Goal: Find contact information: Find contact information

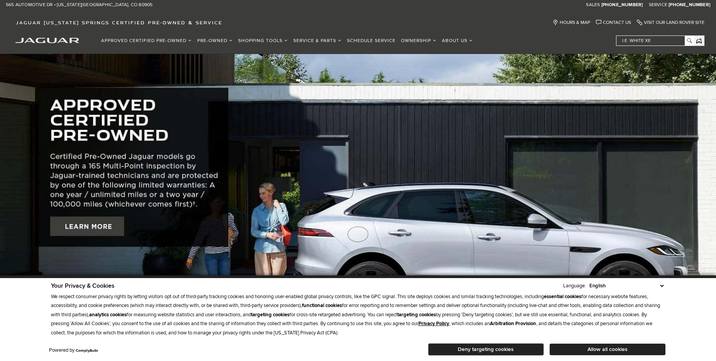
click at [490, 351] on button "Deny targeting cookies" at bounding box center [486, 349] width 116 height 12
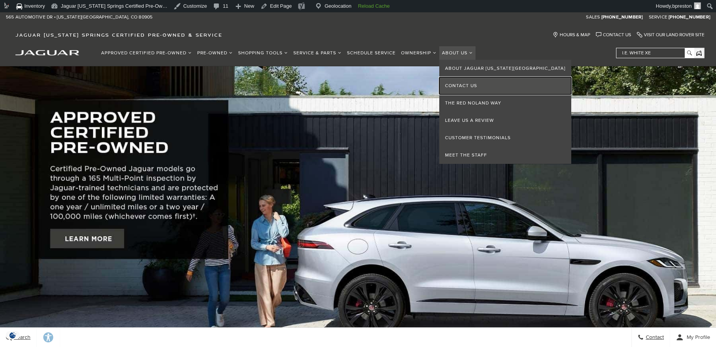
click at [453, 88] on link "Contact Us" at bounding box center [505, 85] width 132 height 17
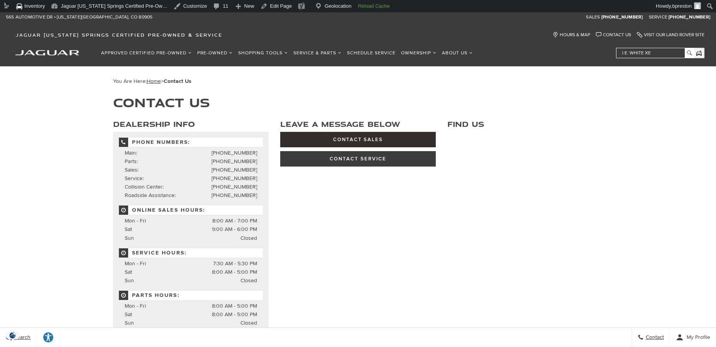
click at [377, 140] on link "Contact Sales" at bounding box center [357, 139] width 155 height 15
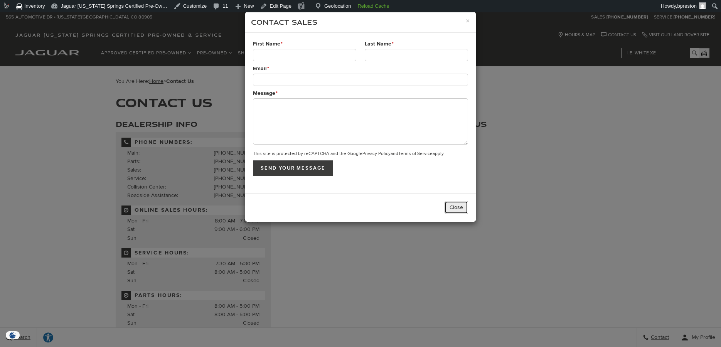
click at [455, 203] on button "Close" at bounding box center [457, 207] width 24 height 13
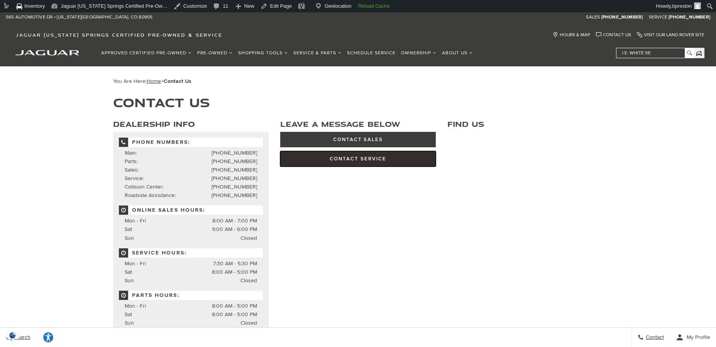
click at [359, 159] on link "Contact Service" at bounding box center [357, 158] width 155 height 15
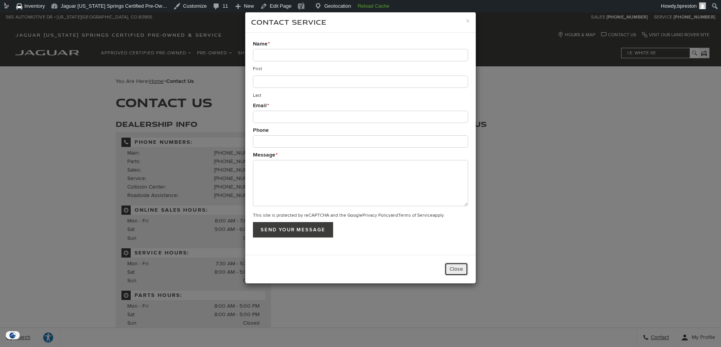
click at [454, 271] on button "Close" at bounding box center [457, 269] width 24 height 13
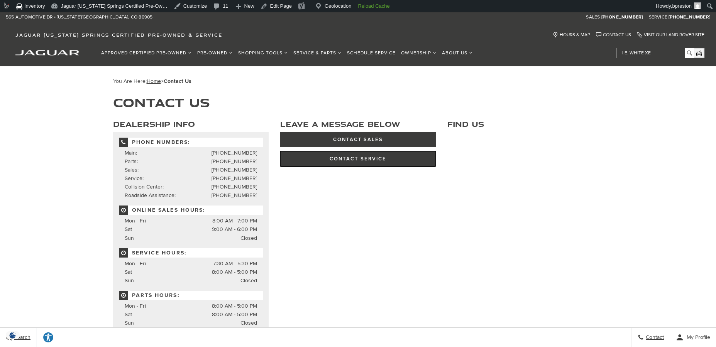
scroll to position [61, 0]
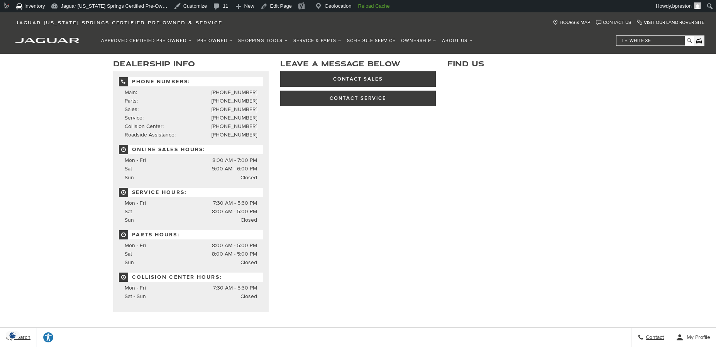
click at [358, 205] on div "Dealership Info Phone Numbers: Main: (719) 302-1000 Main: Phone Number Parts: (…" at bounding box center [358, 182] width 502 height 260
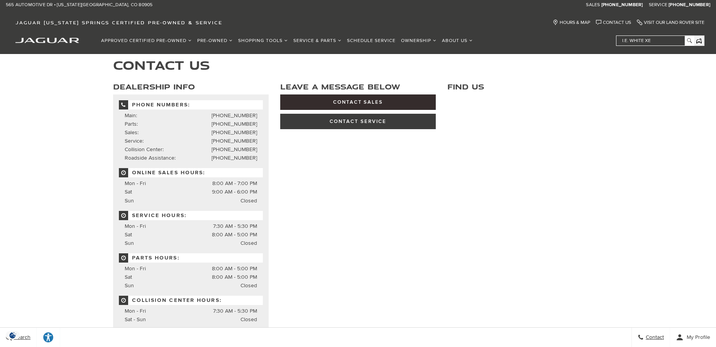
scroll to position [0, 0]
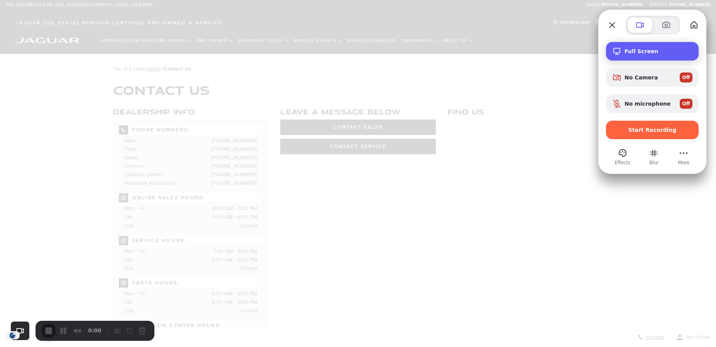
click at [663, 50] on span "Full Screen" at bounding box center [658, 51] width 68 height 6
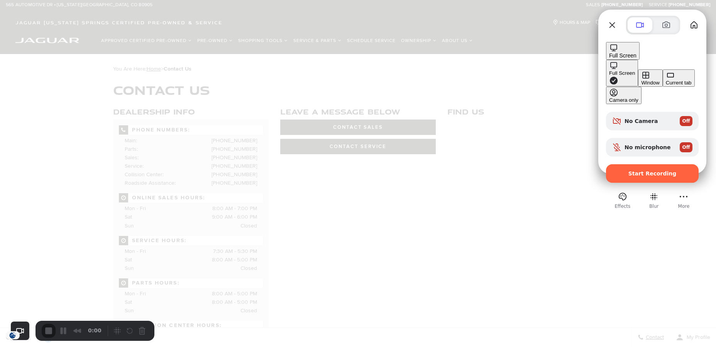
click at [666, 86] on div "Current tab" at bounding box center [679, 83] width 26 height 6
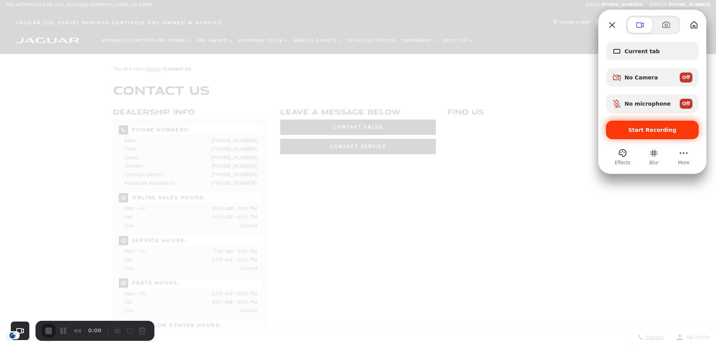
click at [658, 133] on div "Start Recording" at bounding box center [652, 130] width 93 height 19
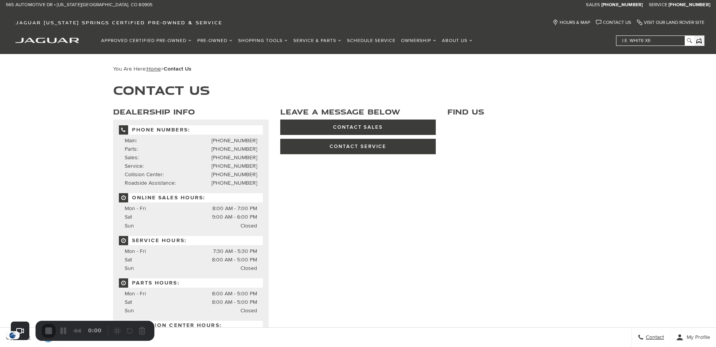
click at [361, 347] on div "3" at bounding box center [358, 350] width 716 height 7
click at [376, 130] on link "Contact Sales" at bounding box center [357, 127] width 155 height 15
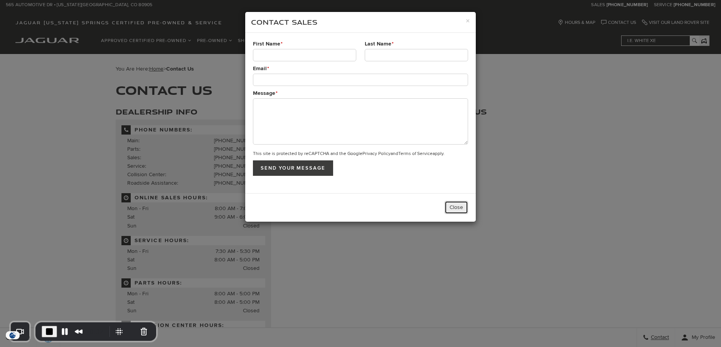
click at [452, 210] on button "Close" at bounding box center [457, 207] width 24 height 13
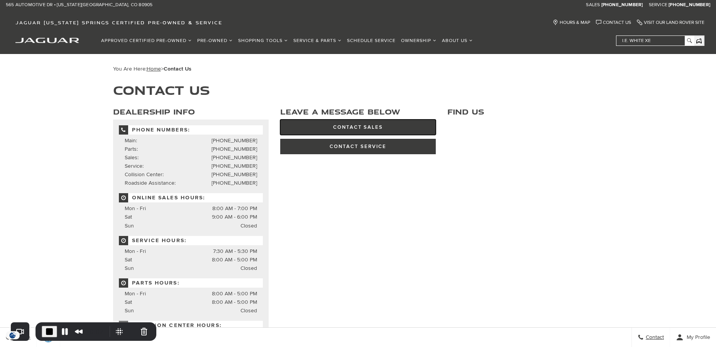
scroll to position [29, 0]
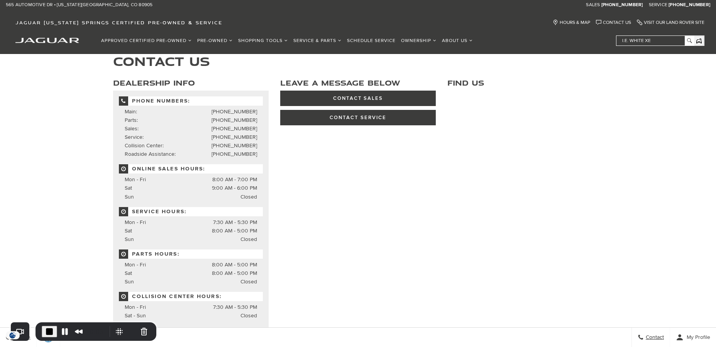
click at [378, 149] on div "Dealership Info Phone Numbers: Main: (719) 302-1000 Main: Phone Number Parts: (…" at bounding box center [358, 201] width 502 height 260
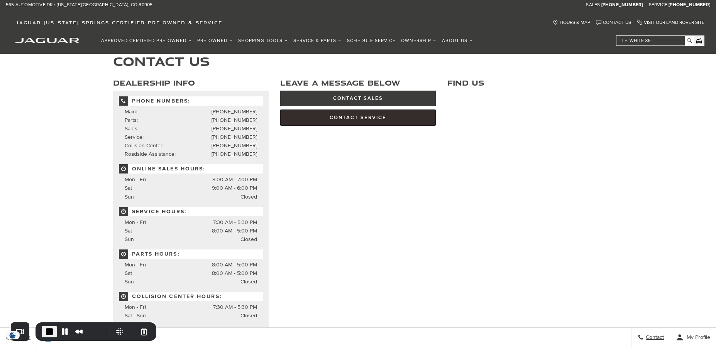
click at [380, 115] on link "Contact Service" at bounding box center [357, 117] width 155 height 15
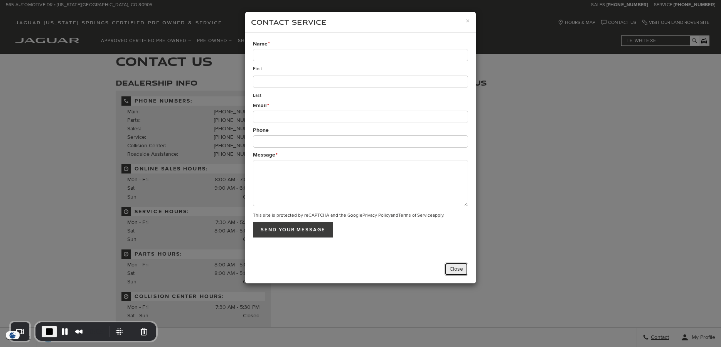
click at [455, 270] on button "Close" at bounding box center [457, 269] width 24 height 13
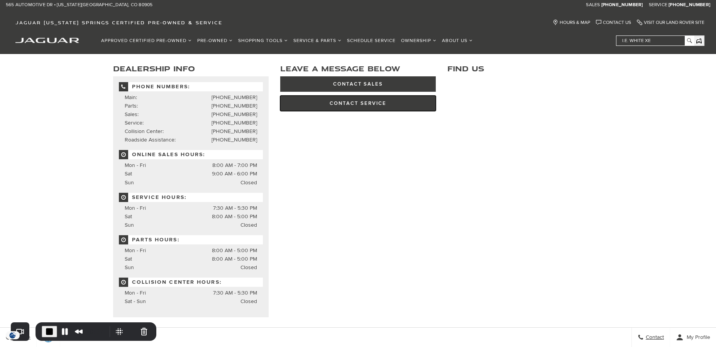
scroll to position [0, 0]
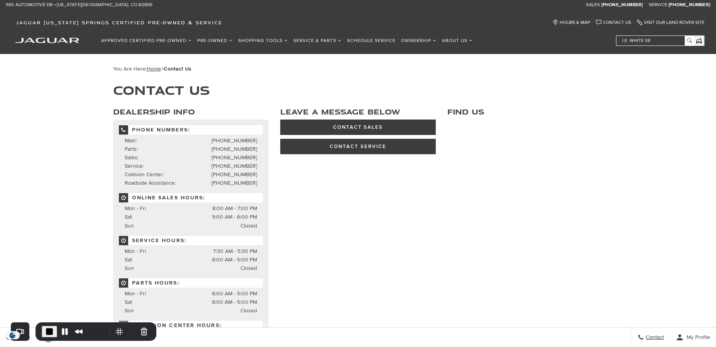
click at [51, 331] on span "End Recording" at bounding box center [49, 331] width 9 height 9
